Goal: Task Accomplishment & Management: Manage account settings

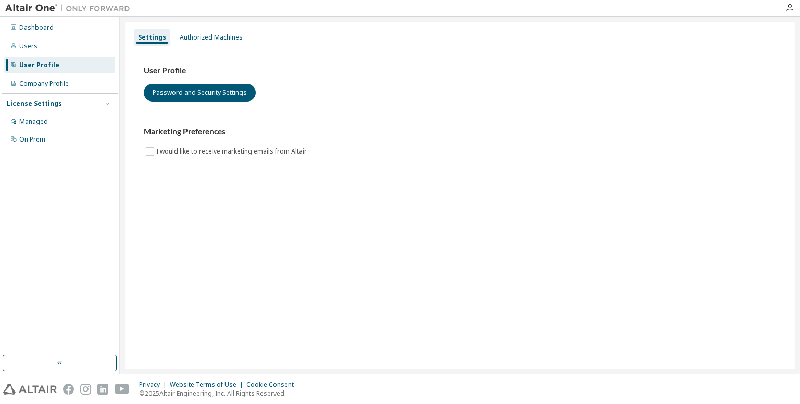
click at [660, 153] on div "Marketing Preferences I would like to receive marketing emails from Altair" at bounding box center [460, 142] width 632 height 31
click at [57, 23] on div "Dashboard" at bounding box center [59, 27] width 111 height 17
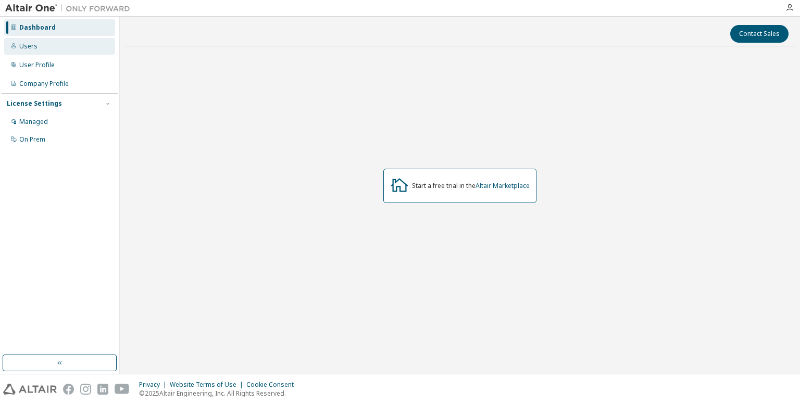
click at [49, 39] on div "Users" at bounding box center [59, 46] width 111 height 17
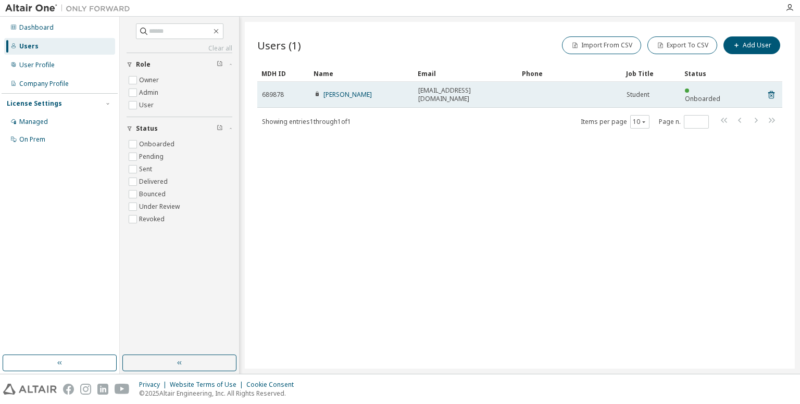
click at [380, 91] on div "Viraj Shinde" at bounding box center [361, 95] width 95 height 8
click at [351, 92] on link "Viraj Shinde" at bounding box center [347, 94] width 48 height 9
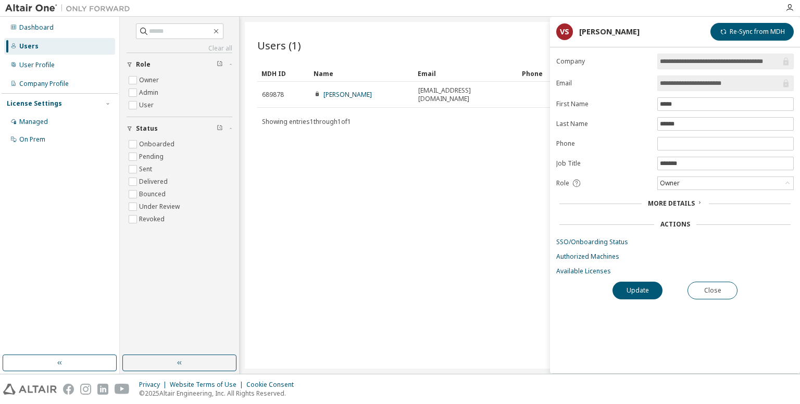
click at [427, 198] on div "Users (1) Import From CSV Export To CSV Add User Clear Load Save Save As Field …" at bounding box center [520, 195] width 550 height 347
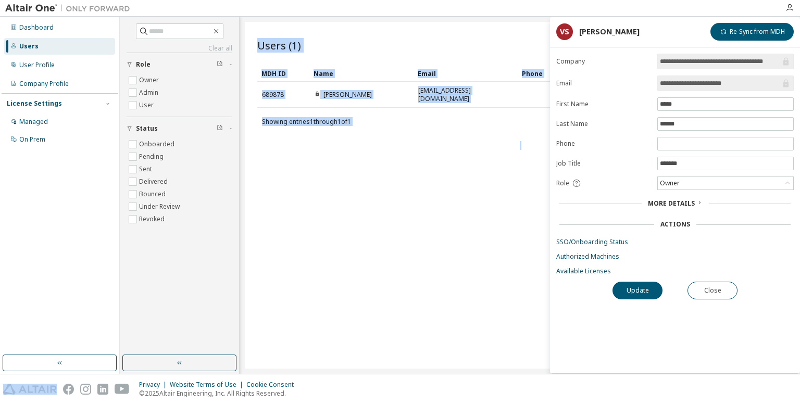
click at [427, 198] on div "Users (1) Import From CSV Export To CSV Add User Clear Load Save Save As Field …" at bounding box center [520, 195] width 550 height 347
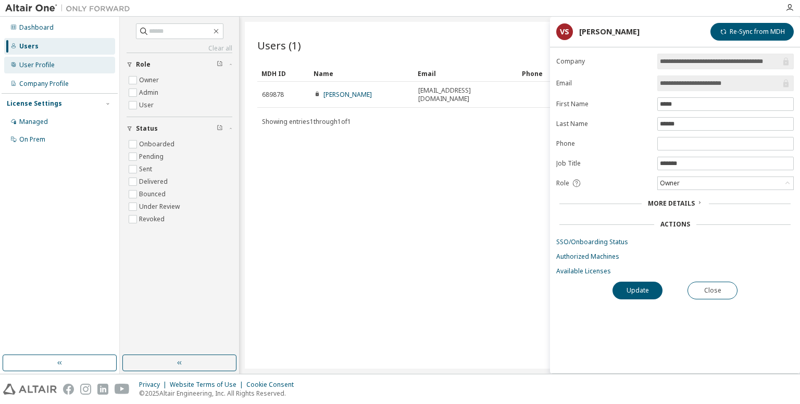
click at [65, 67] on div "User Profile" at bounding box center [59, 65] width 111 height 17
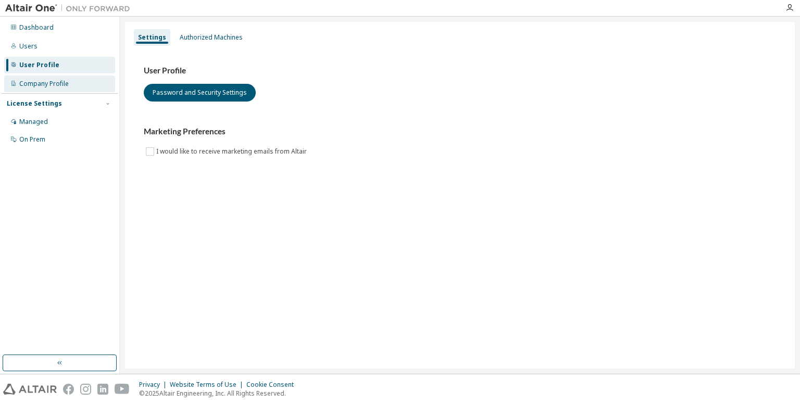
click at [65, 79] on div "Company Profile" at bounding box center [59, 84] width 111 height 17
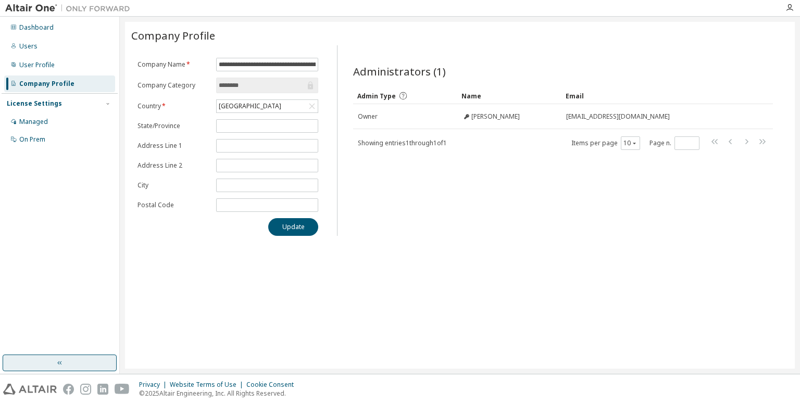
click at [49, 362] on button "button" at bounding box center [60, 363] width 114 height 17
